Goal: Task Accomplishment & Management: Complete application form

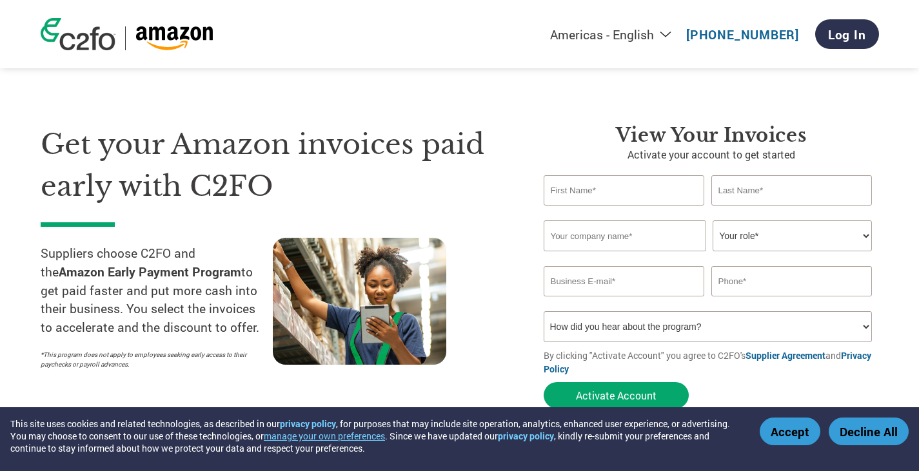
click at [620, 200] on input "text" at bounding box center [623, 190] width 161 height 30
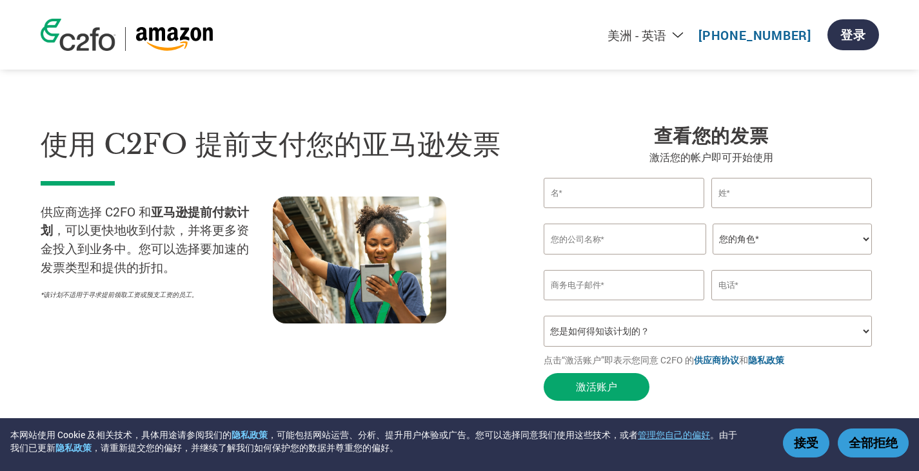
type input "[PERSON_NAME]"
type input "Shenzhen Going Rapid Prototype Co.,Ltd"
type input "[PERSON_NAME][EMAIL_ADDRESS][DOMAIN_NAME]"
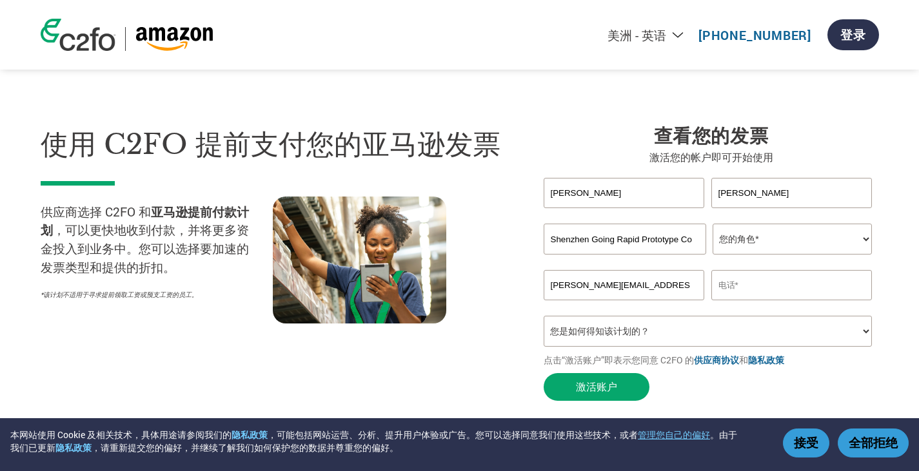
type input "1372625639"
click at [793, 244] on select "您的角色* 首席财务官 控制器 信贷经理 财务总监 财务主管 首席执行官 总统 所有者/创始人 会计 会计 应收账款 办公室经理 其他" at bounding box center [791, 239] width 159 height 31
select select "OTHER"
click at [712, 228] on select "您的角色* 首席财务官 控制器 信贷经理 财务总监 财务主管 首席执行官 总统 所有者/创始人 会计 会计 应收账款 办公室经理 其他" at bounding box center [791, 239] width 159 height 31
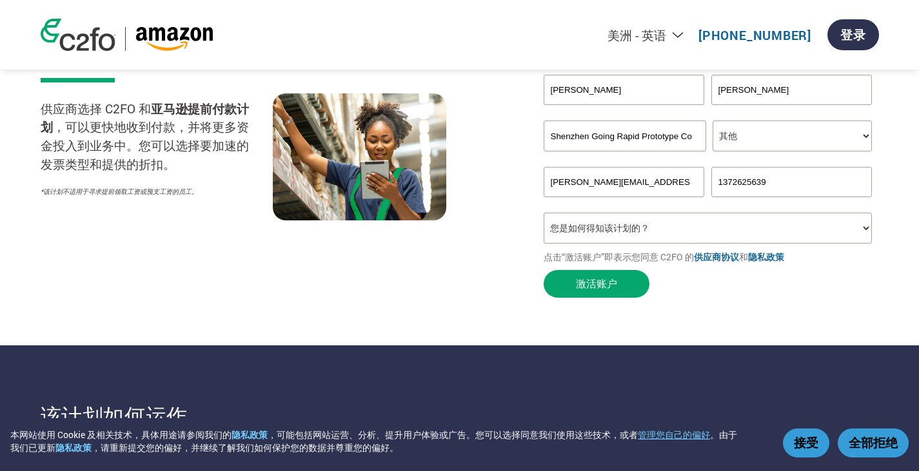
scroll to position [129, 0]
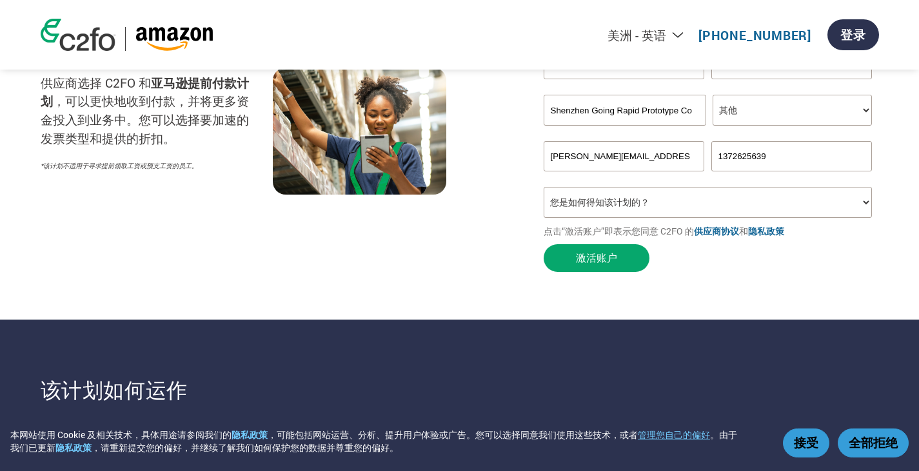
click at [615, 213] on select "您是如何得知该计划的？ 收到一封信 电子邮件 社交媒体 在线搜索 家人/朋友/熟人 在一次活动中 其他" at bounding box center [707, 202] width 329 height 31
select select "Received a Letter"
click at [543, 197] on select "您是如何得知该计划的？ 收到一封信 电子邮件 社交媒体 在线搜索 家人/朋友/熟人 在一次活动中 其他" at bounding box center [707, 202] width 329 height 31
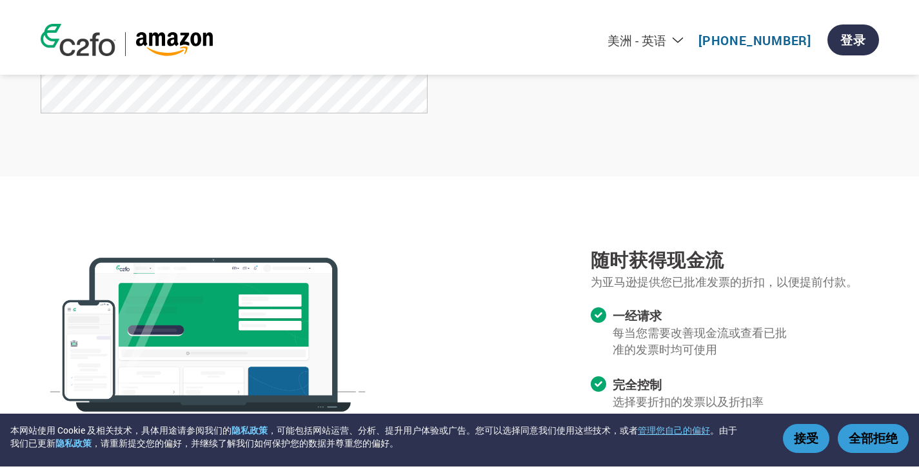
scroll to position [1096, 0]
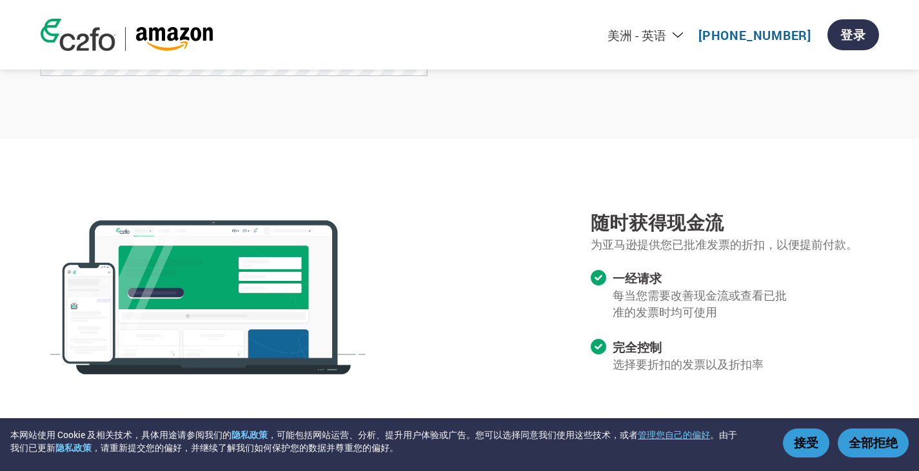
drag, startPoint x: 803, startPoint y: 438, endPoint x: 726, endPoint y: 389, distance: 90.7
click at [803, 438] on font "接受" at bounding box center [806, 442] width 24 height 16
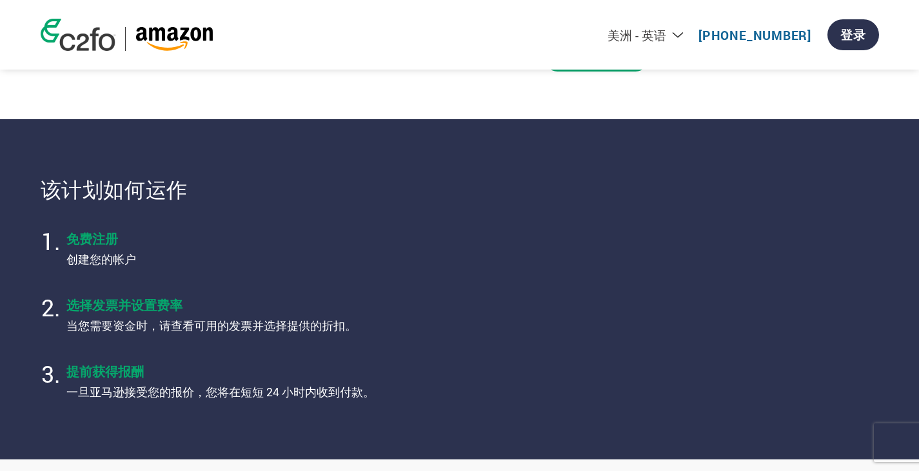
scroll to position [0, 0]
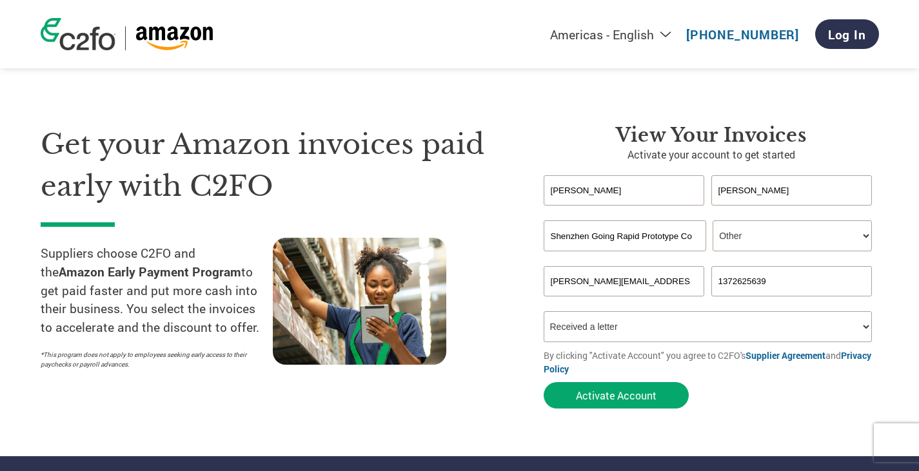
click at [769, 195] on input "[PERSON_NAME]" at bounding box center [791, 190] width 161 height 30
click at [496, 123] on div "Get your Amazon invoices paid early with C2FO Suppliers choose C2FO and the Ama…" at bounding box center [460, 243] width 838 height 343
drag, startPoint x: 683, startPoint y: 242, endPoint x: 698, endPoint y: 245, distance: 15.2
click at [698, 245] on input "Shenzhen Going Rapid Prototype Co.,Ltd" at bounding box center [624, 235] width 162 height 31
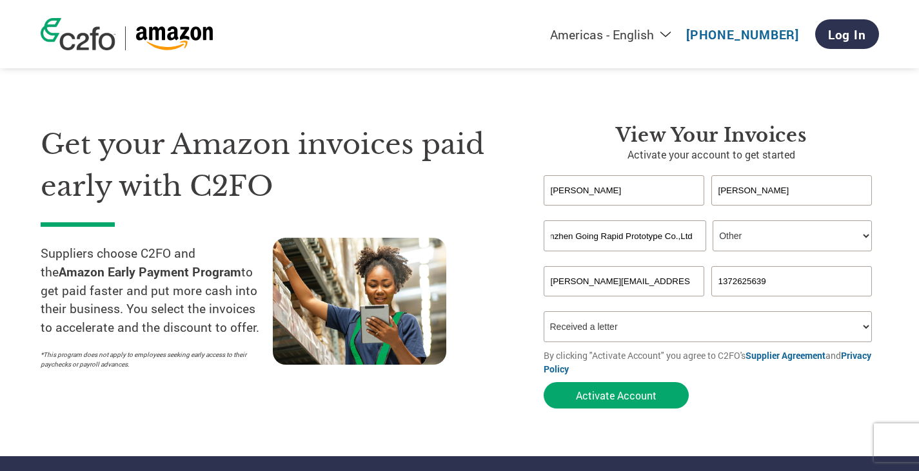
click at [883, 148] on section "Get your Amazon invoices paid early with C2FO Suppliers choose C2FO and the Ama…" at bounding box center [459, 254] width 919 height 405
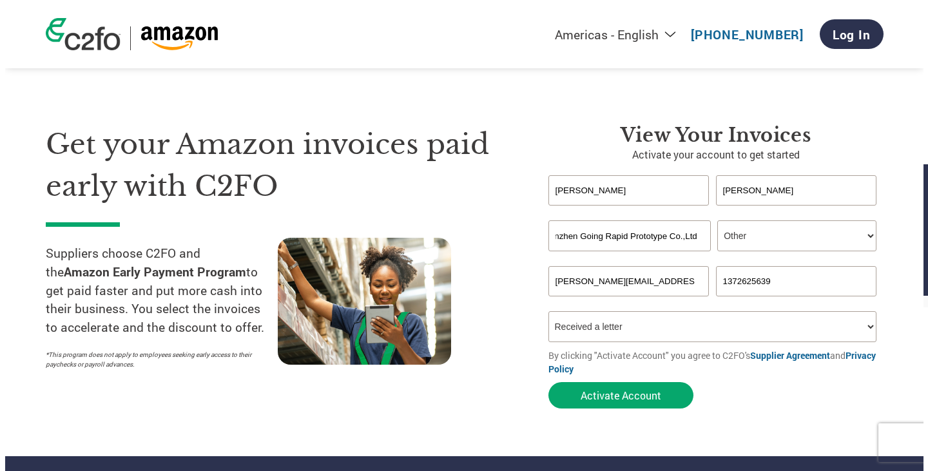
scroll to position [0, 0]
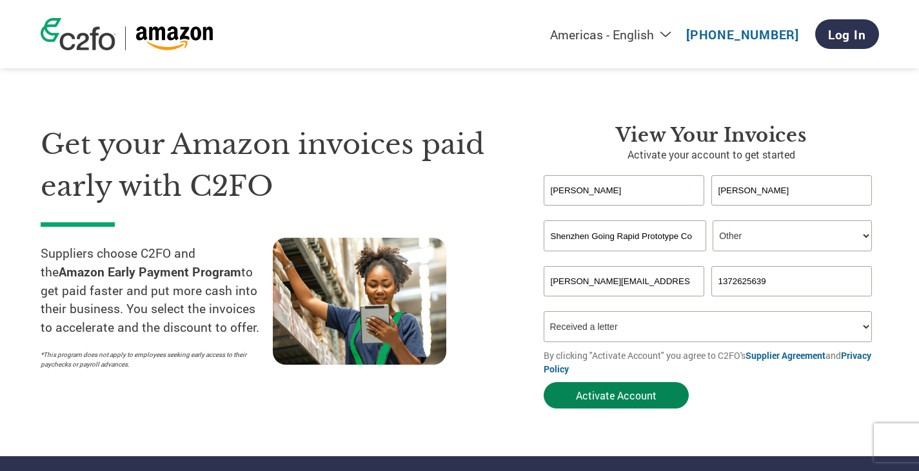
click at [601, 404] on button "Activate Account" at bounding box center [615, 395] width 145 height 26
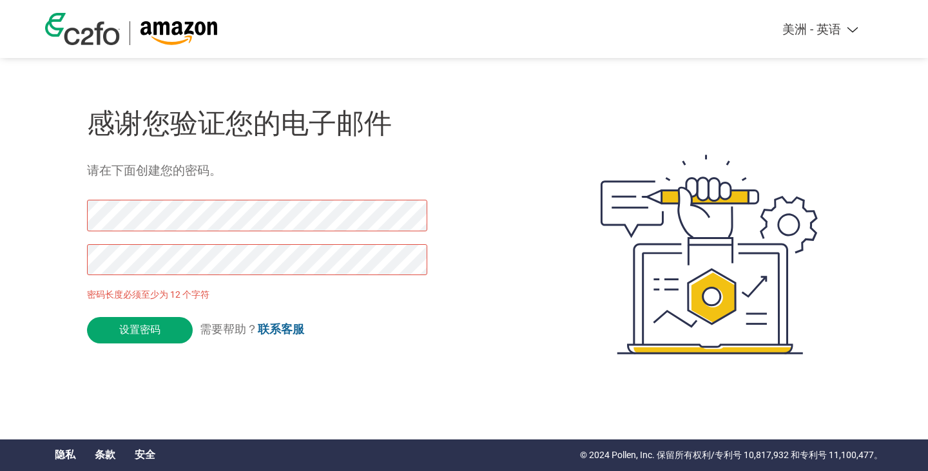
type input "Set Password"
click at [0, 254] on div "美洲 - 英语 美洲 - 西班牙语 美洲 - 葡萄牙语 美洲 - 法语 欧洲 - 英语 欧洲 - 西班牙语 欧洲 - 法语 欧洲 - 荷兰语 欧洲 - 德语 …" at bounding box center [464, 203] width 928 height 406
drag, startPoint x: 155, startPoint y: 333, endPoint x: 194, endPoint y: 321, distance: 40.6
click at [156, 334] on input "Set Password" at bounding box center [150, 329] width 127 height 25
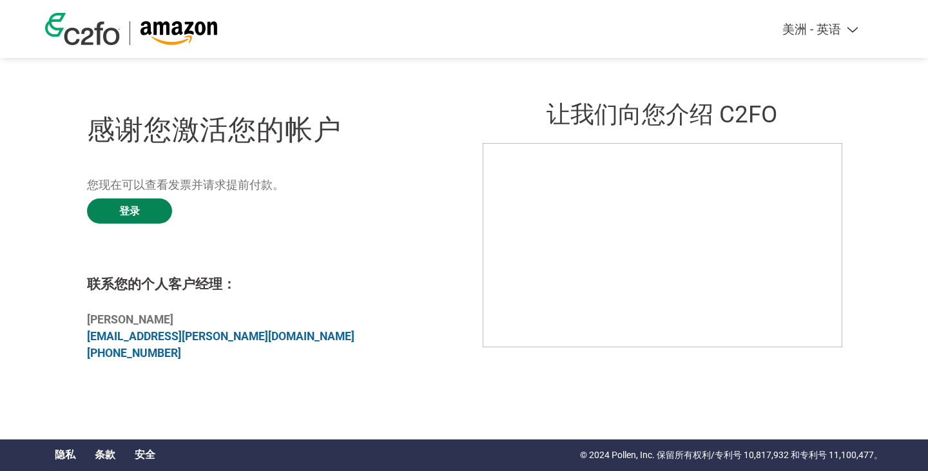
click at [151, 218] on link "登录" at bounding box center [129, 211] width 85 height 25
